Goal: Task Accomplishment & Management: Use online tool/utility

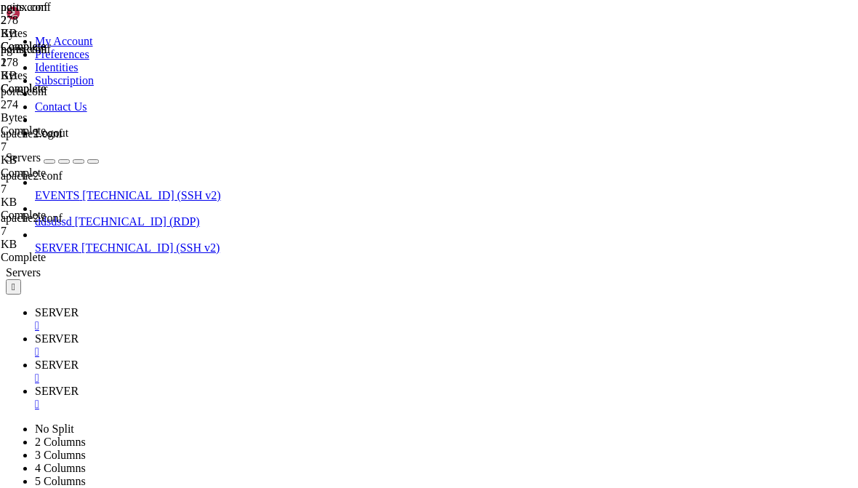
scroll to position [3461, 0]
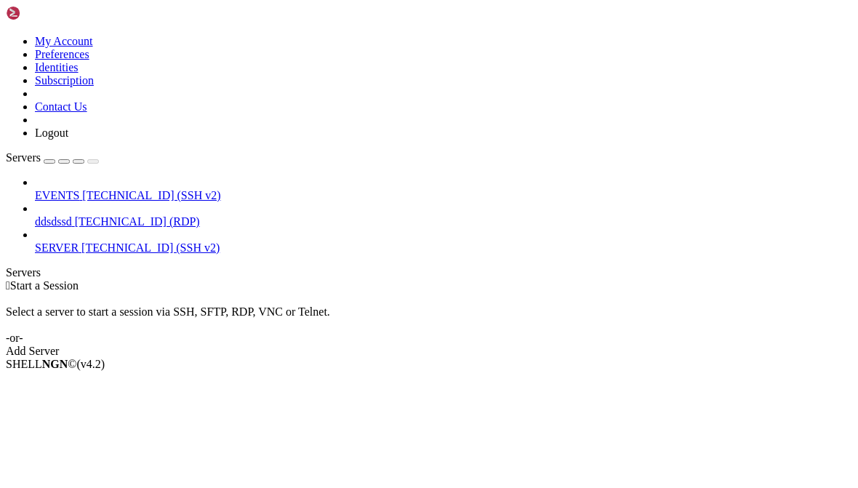
click at [60, 241] on link "SERVER [TECHNICAL_ID] (SSH v2)" at bounding box center [443, 247] width 817 height 13
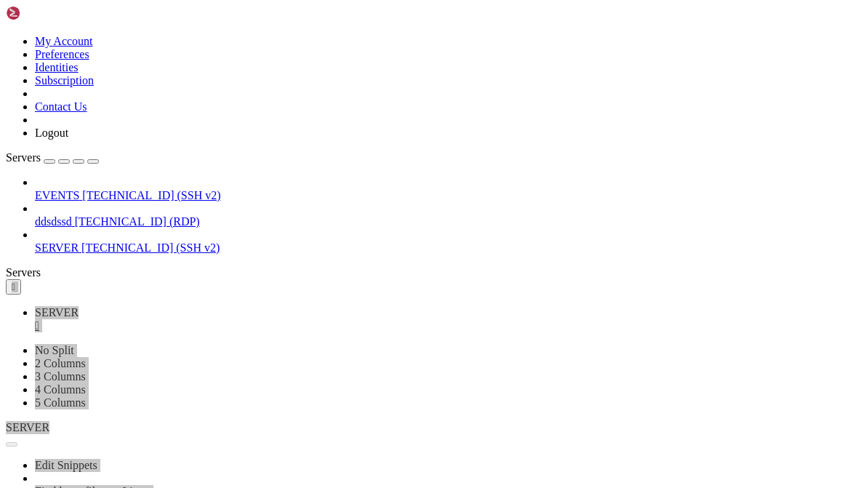
scroll to position [41, 0]
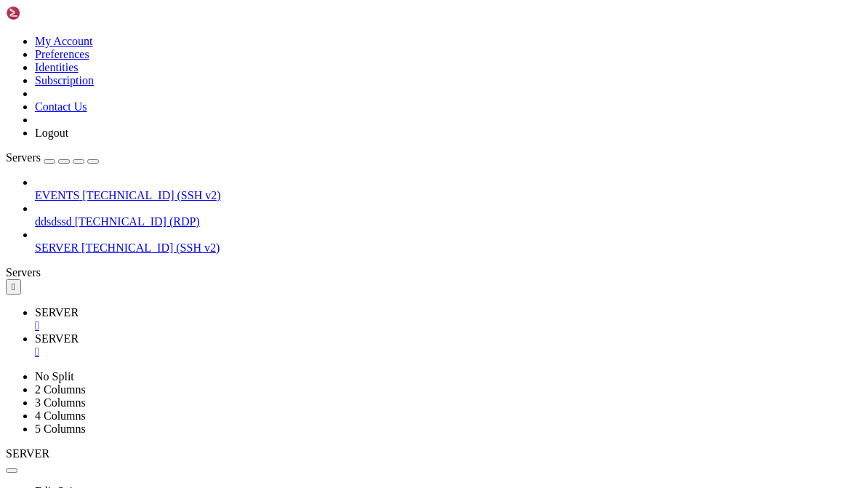
type input "/etc/nginx"
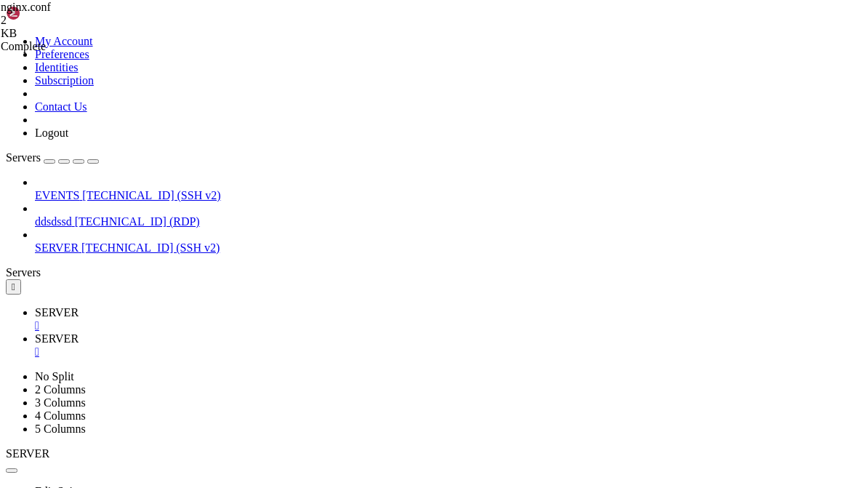
scroll to position [247, 0]
type textarea "abhomecde fg"
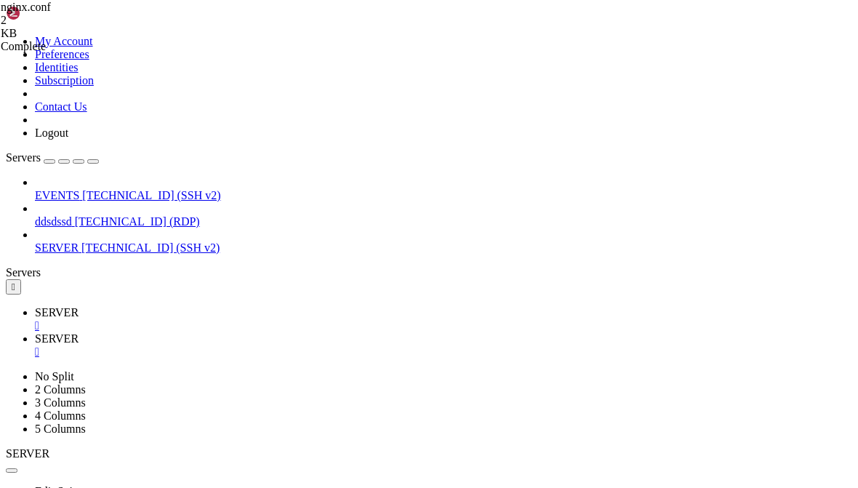
scroll to position [363, 0]
click at [66, 306] on span "SERVER" at bounding box center [57, 312] width 44 height 12
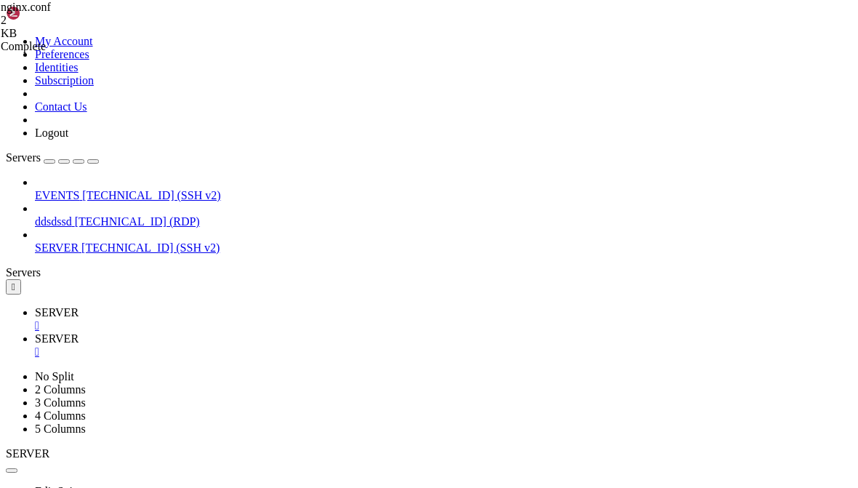
scroll to position [52, 0]
paste textarea "9e5424ec65188a3351fb988216126d41"
type textarea "9e5424ec65188a3351fb988216126d41"
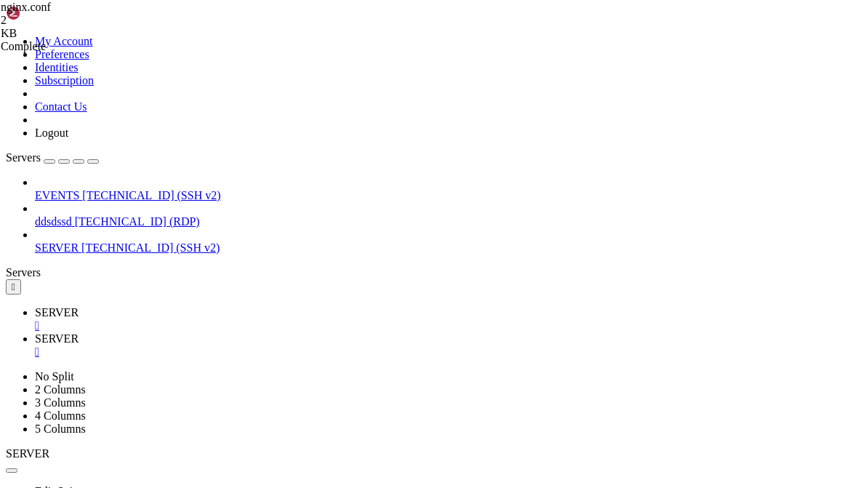
scroll to position [652, 0]
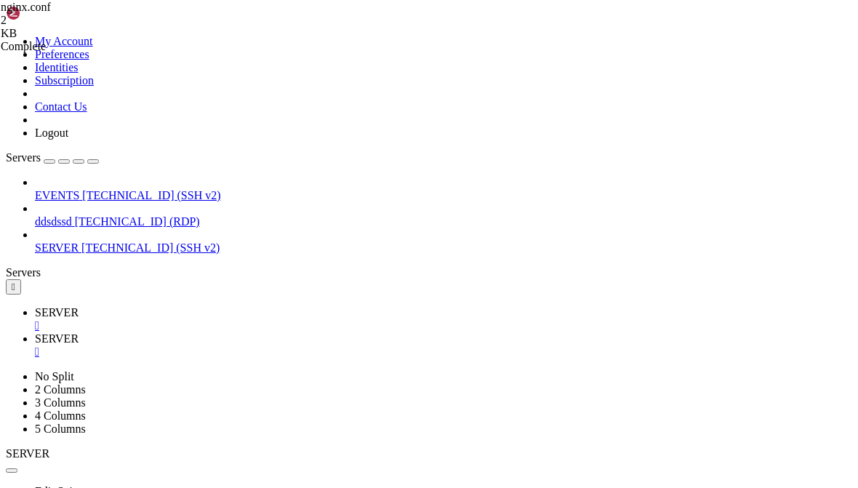
click at [79, 332] on span "SERVER" at bounding box center [57, 338] width 44 height 12
type input "/home/hls"
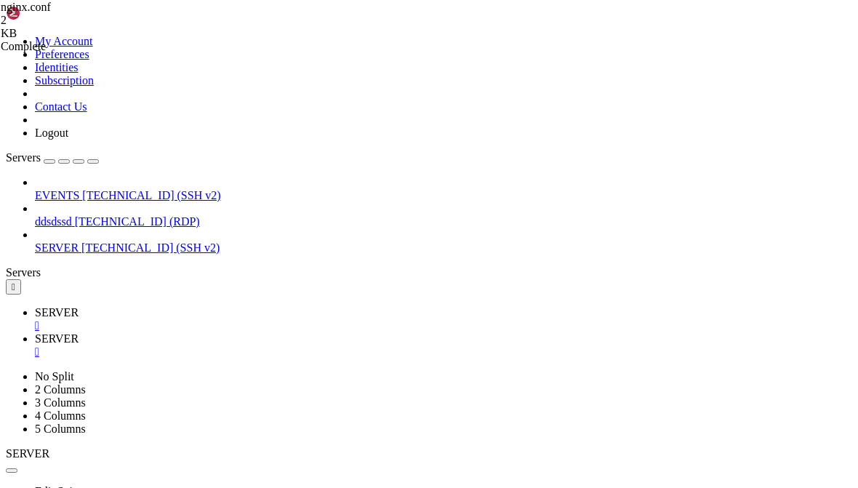
click at [57, 306] on span "SERVER" at bounding box center [57, 312] width 44 height 12
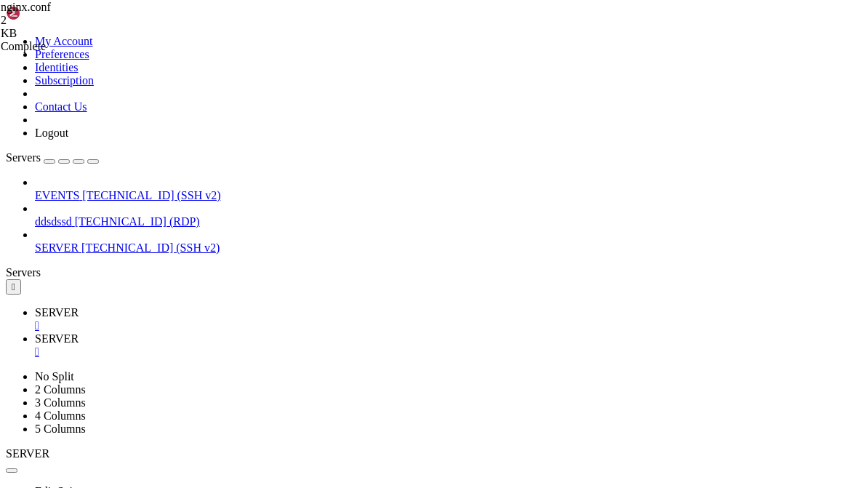
click at [79, 332] on span "SERVER" at bounding box center [57, 338] width 44 height 12
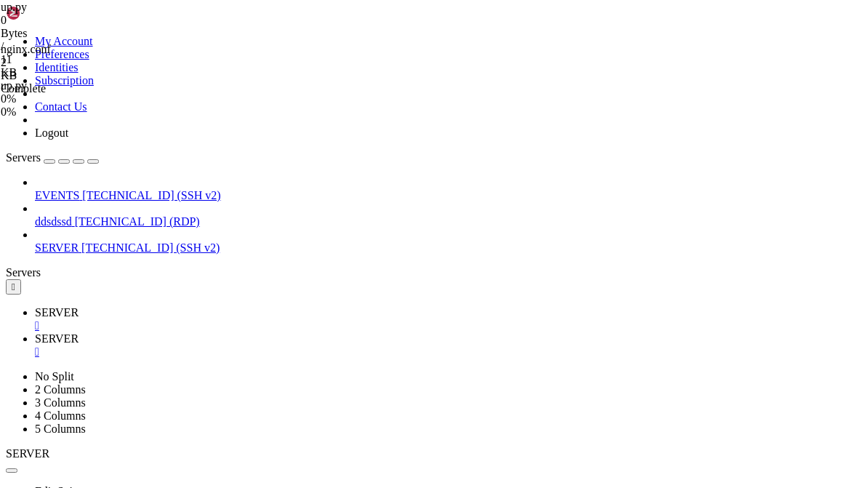
type textarea "abcde fg"
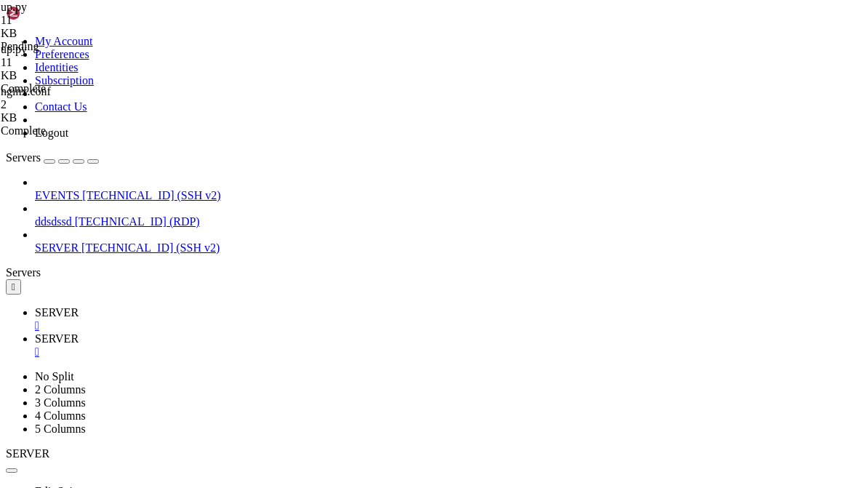
click at [73, 306] on span "SERVER" at bounding box center [57, 312] width 44 height 12
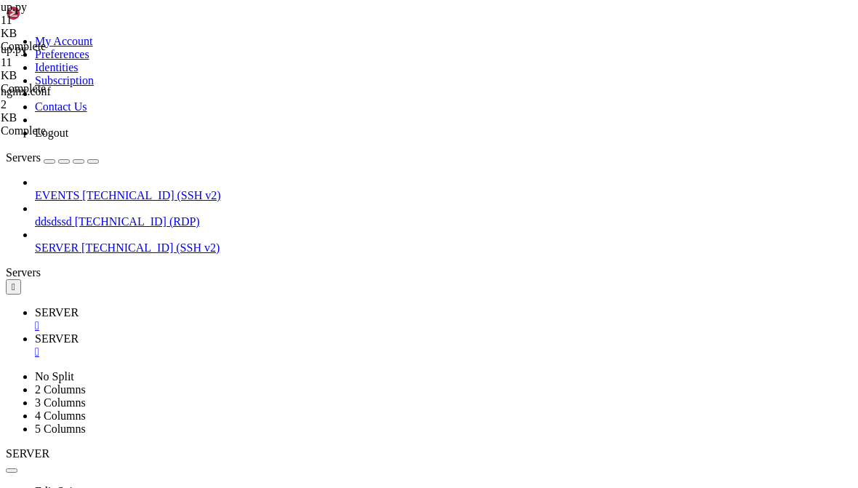
scroll to position [1492, 0]
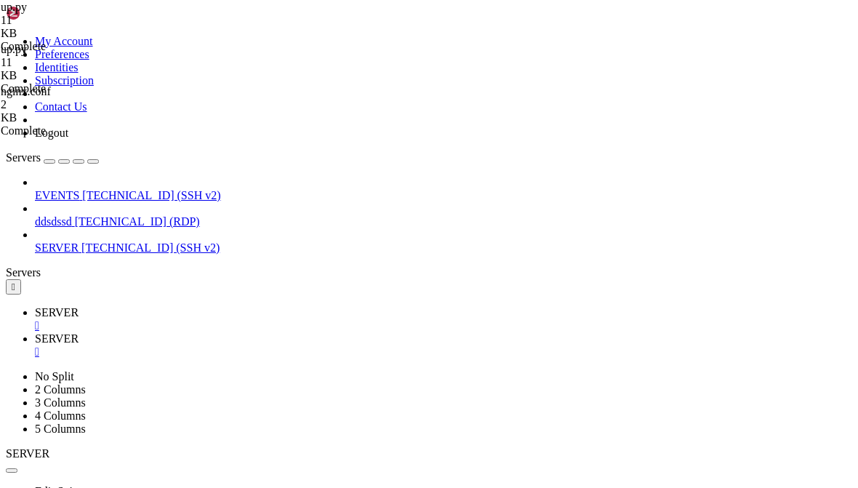
paste textarea "#!/lor/ipsu dol -s # --- Ametcon Ad --- elit "📦 Seddoeiusm Te..." IN_UTLABOR=6.…"
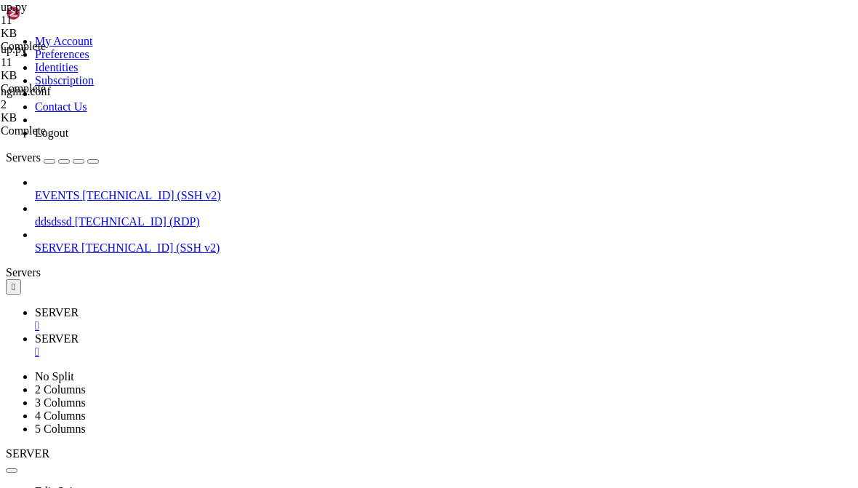
type textarea "#!/lor/ipsu dol -s # --- Ametcon Ad --- elit "📦 Seddoeiusm Te..." IN_UTLABOR=6.…"
